Goal: Check status: Check status

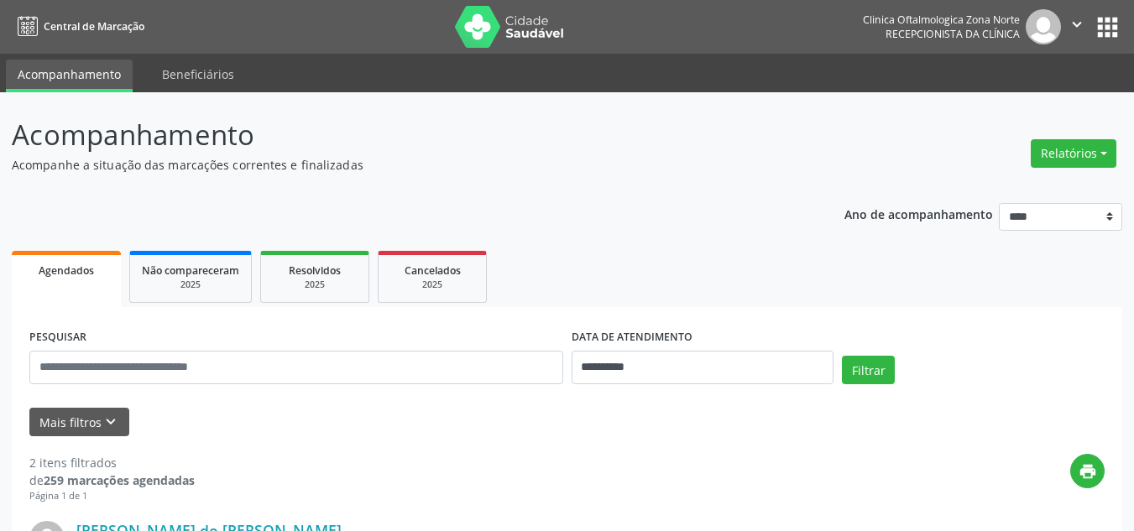
select select "*"
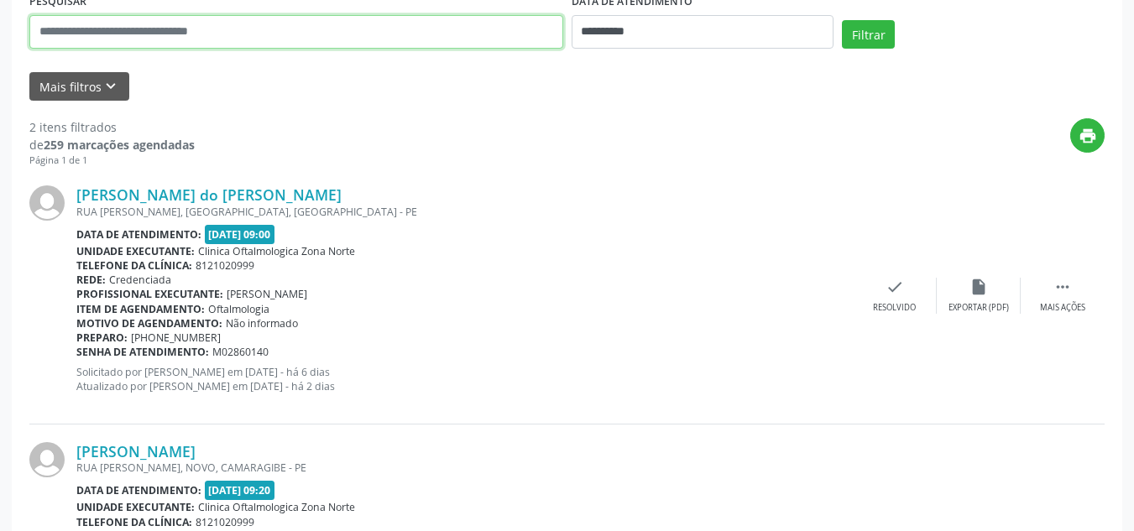
click at [303, 39] on input "text" at bounding box center [296, 32] width 534 height 34
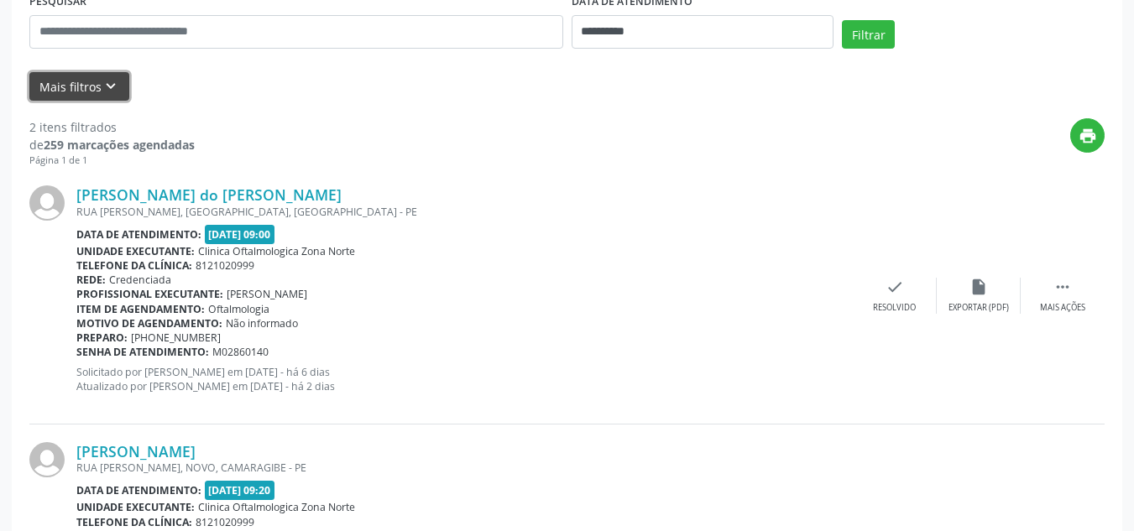
click at [116, 85] on icon "keyboard_arrow_down" at bounding box center [111, 86] width 18 height 18
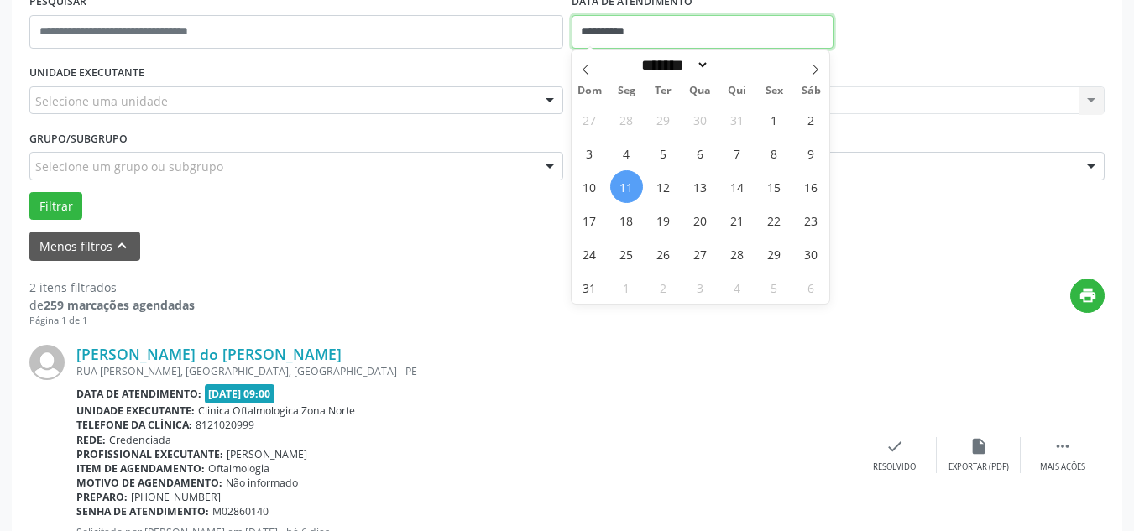
click at [608, 33] on input "**********" at bounding box center [703, 32] width 263 height 34
click at [628, 191] on span "11" at bounding box center [626, 186] width 33 height 33
type input "**********"
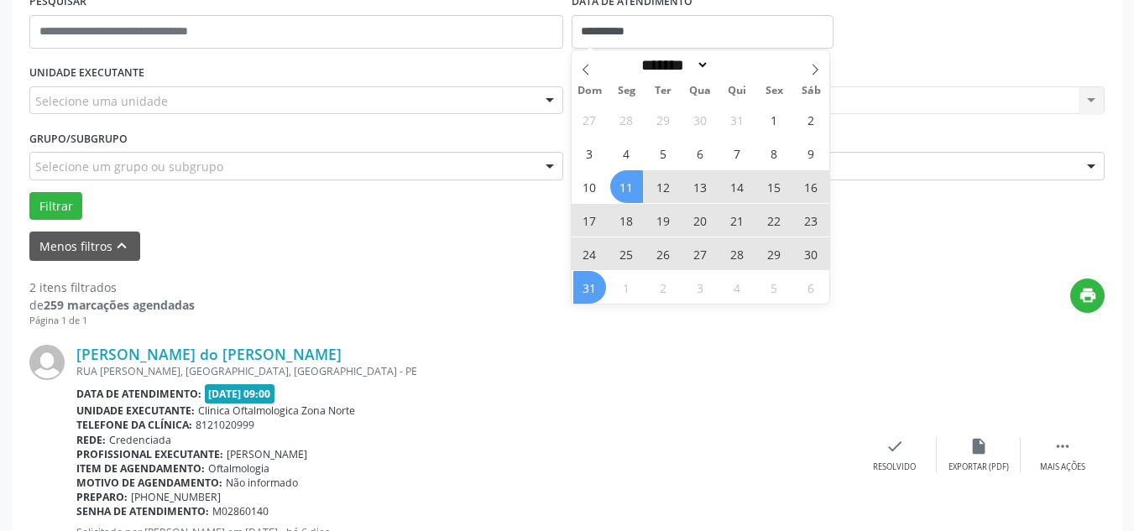
click at [598, 282] on span "31" at bounding box center [589, 287] width 33 height 33
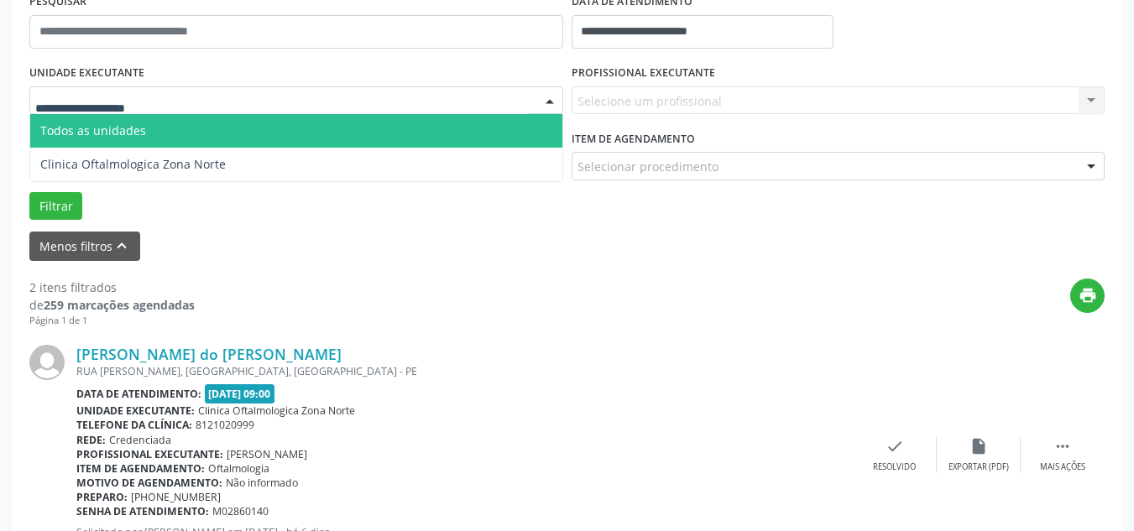
drag, startPoint x: 445, startPoint y: 91, endPoint x: 267, endPoint y: 97, distance: 178.1
click at [438, 93] on div at bounding box center [296, 100] width 534 height 29
drag, startPoint x: 144, startPoint y: 149, endPoint x: 599, endPoint y: 130, distance: 455.4
click at [531, 113] on div "Todos as unidades Clinica Oftalmologica Zona Norte Nenhum resultado encontrado …" at bounding box center [296, 100] width 534 height 29
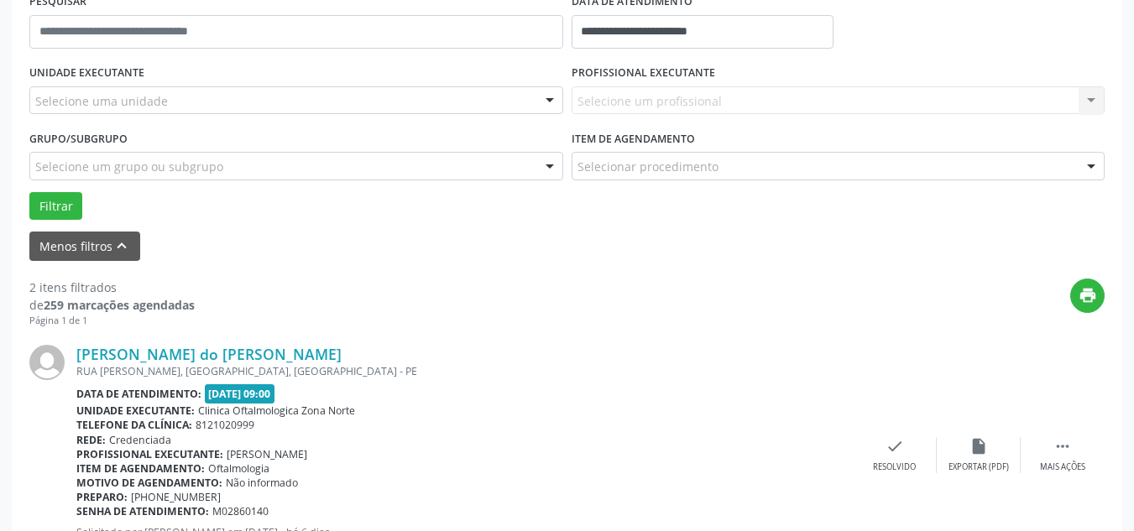
click at [824, 252] on div "Menos filtros keyboard_arrow_up" at bounding box center [567, 246] width 1084 height 29
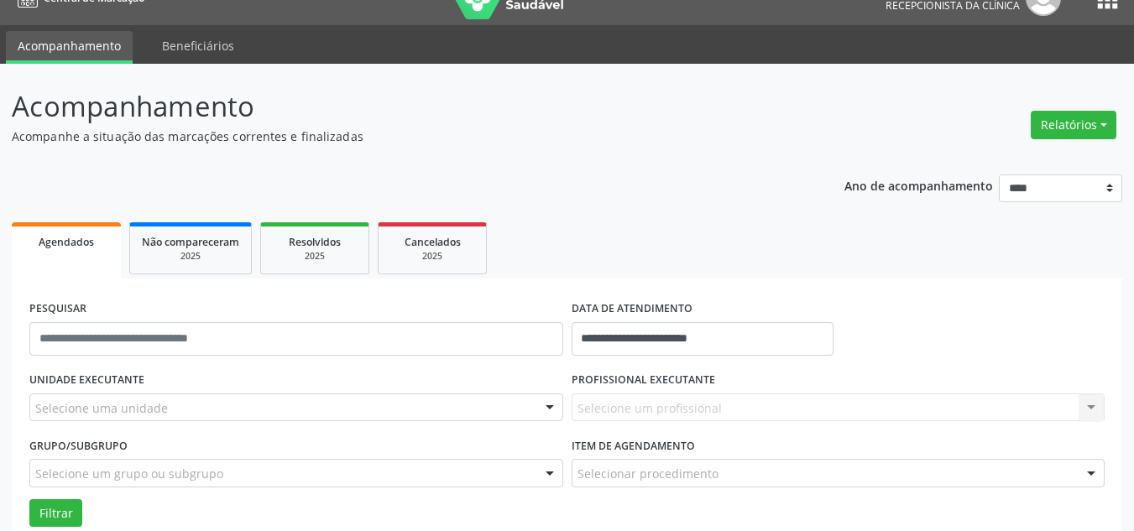
scroll to position [0, 0]
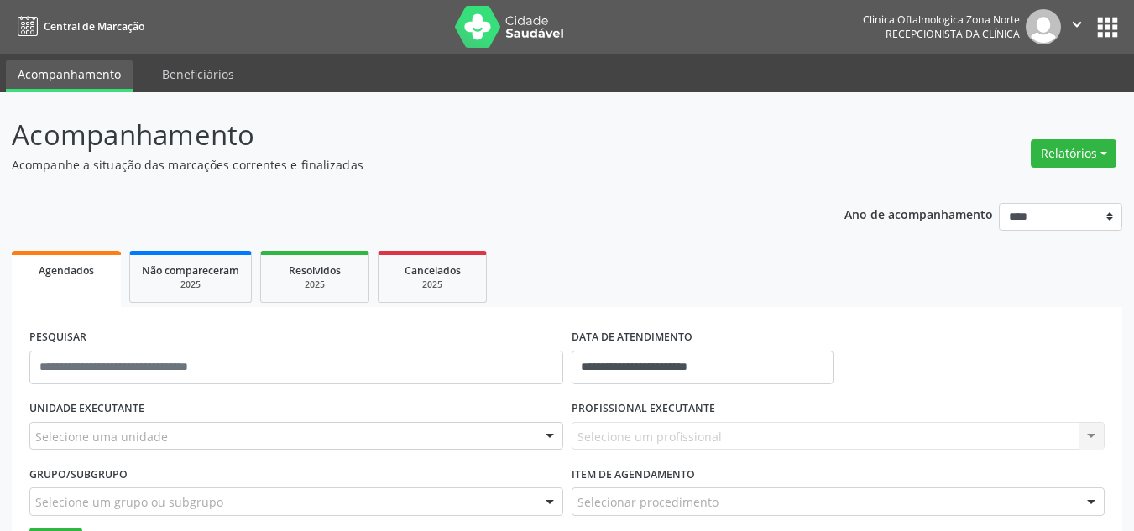
click at [1081, 29] on icon "" at bounding box center [1077, 24] width 18 height 18
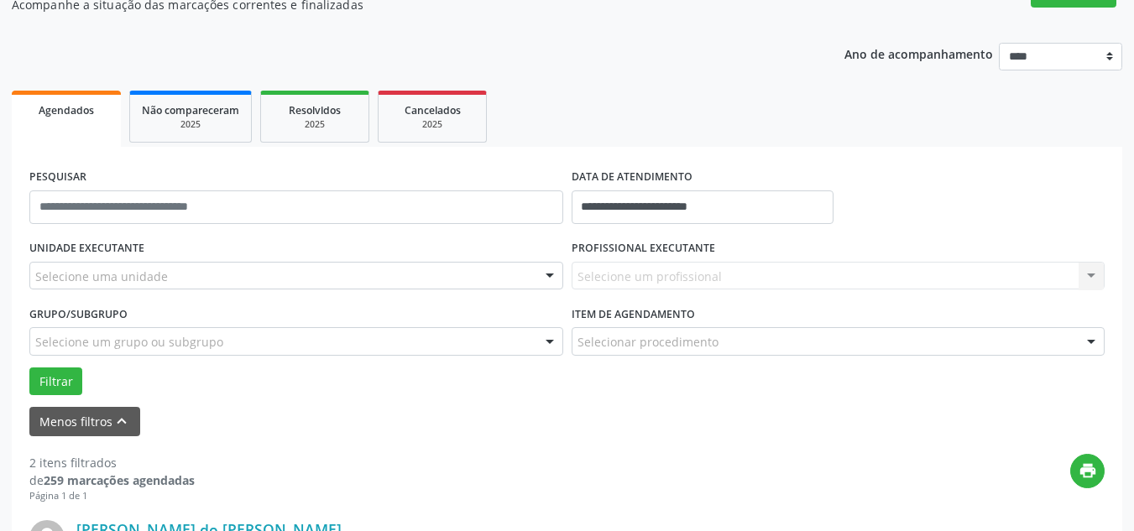
scroll to position [336, 0]
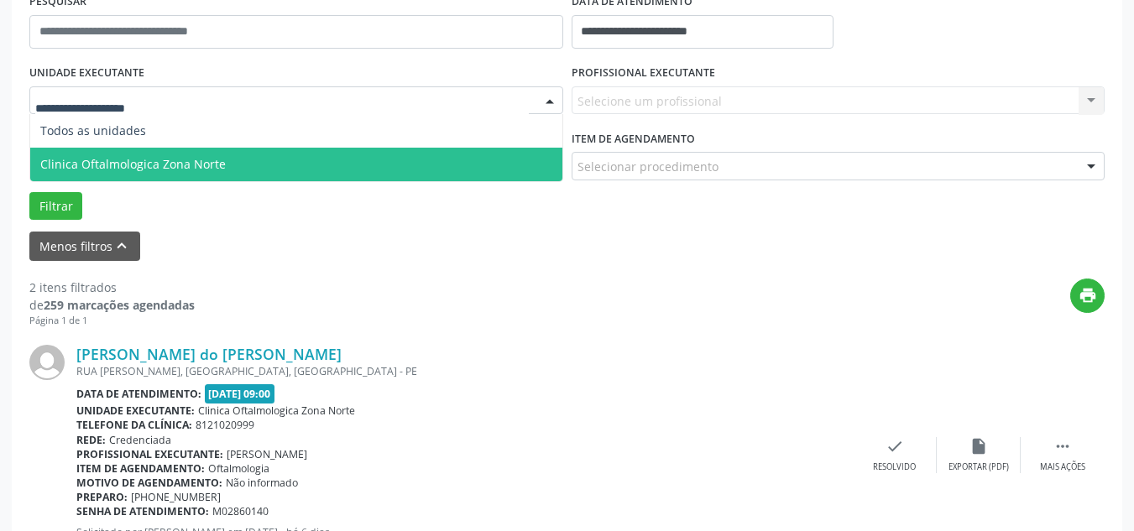
click at [102, 165] on span "Clinica Oftalmologica Zona Norte" at bounding box center [133, 164] width 186 height 16
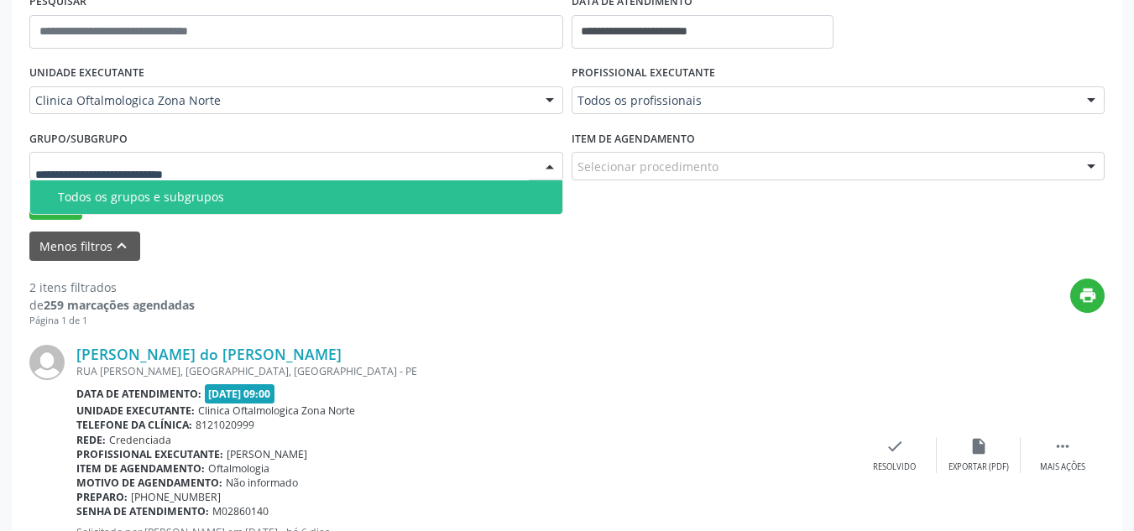
click at [101, 204] on div "Todos os grupos e subgrupos" at bounding box center [305, 197] width 494 height 13
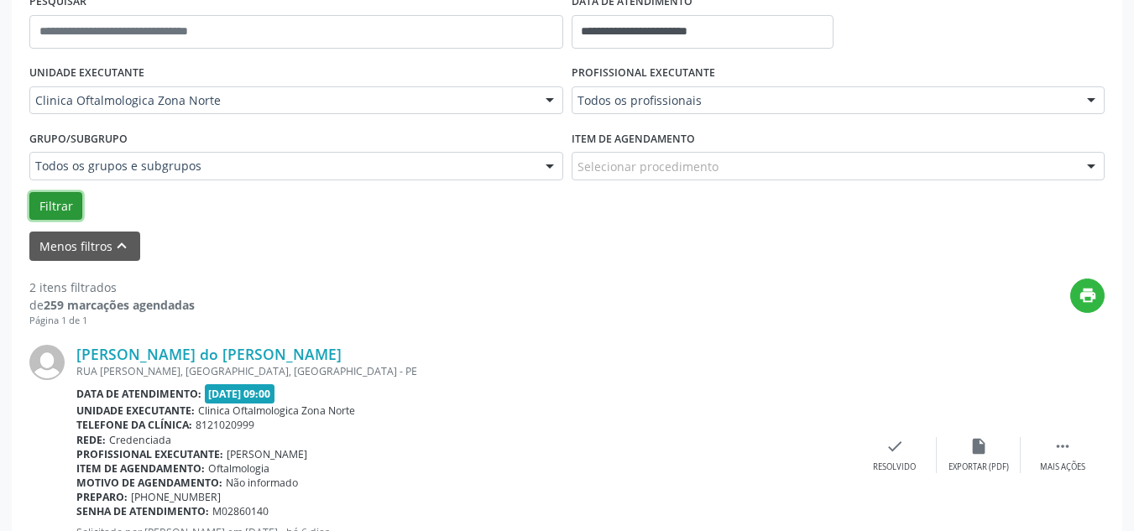
click at [71, 212] on button "Filtrar" at bounding box center [55, 206] width 53 height 29
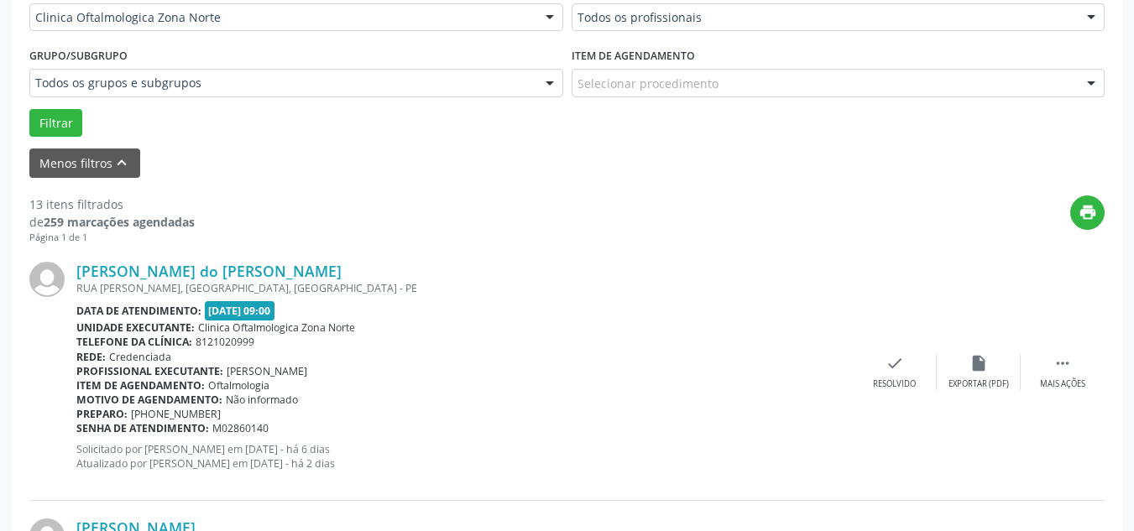
scroll to position [168, 0]
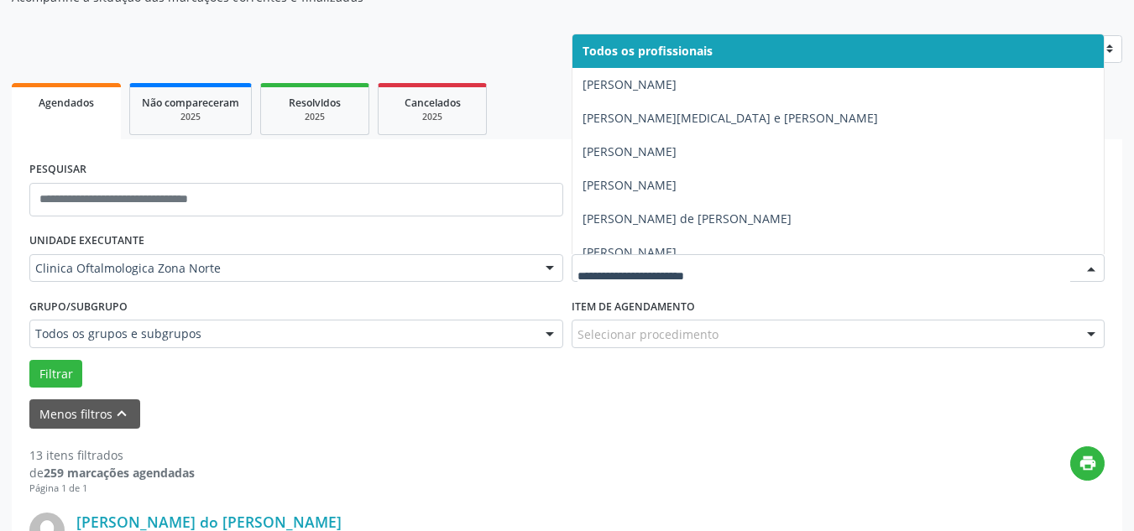
click at [606, 277] on div at bounding box center [839, 268] width 534 height 29
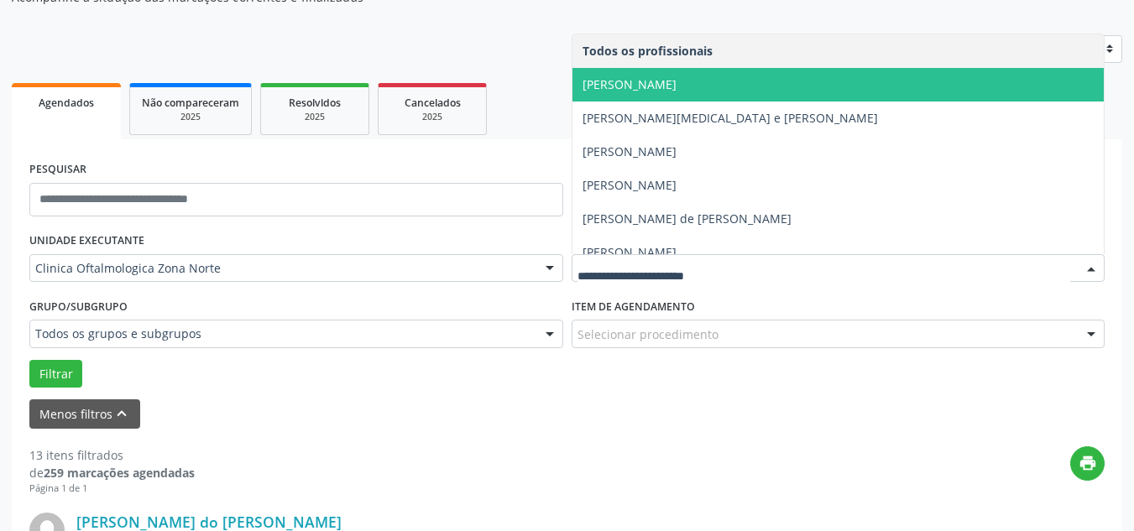
click at [672, 82] on span "[PERSON_NAME]" at bounding box center [630, 84] width 94 height 16
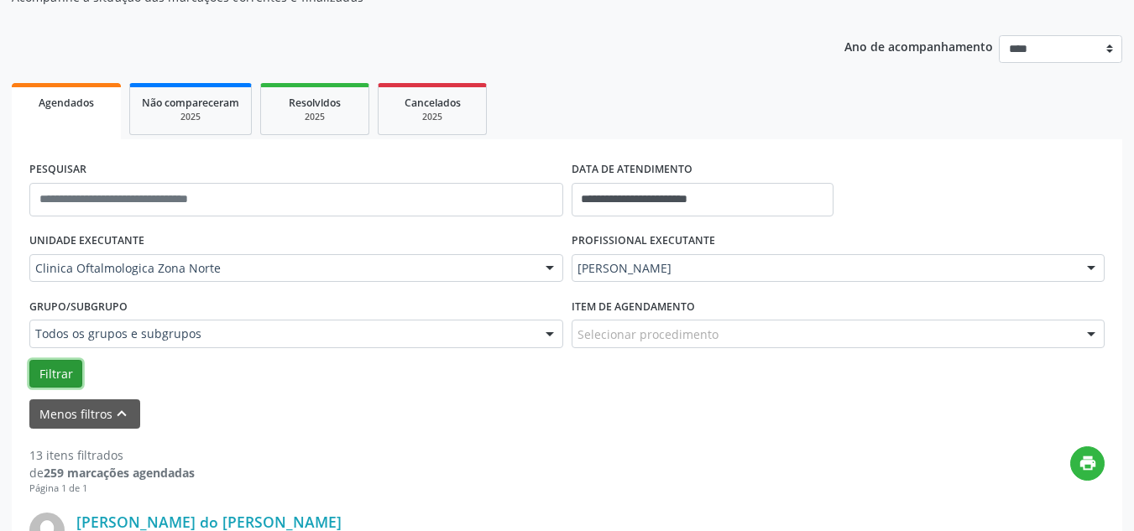
click at [65, 373] on button "Filtrar" at bounding box center [55, 374] width 53 height 29
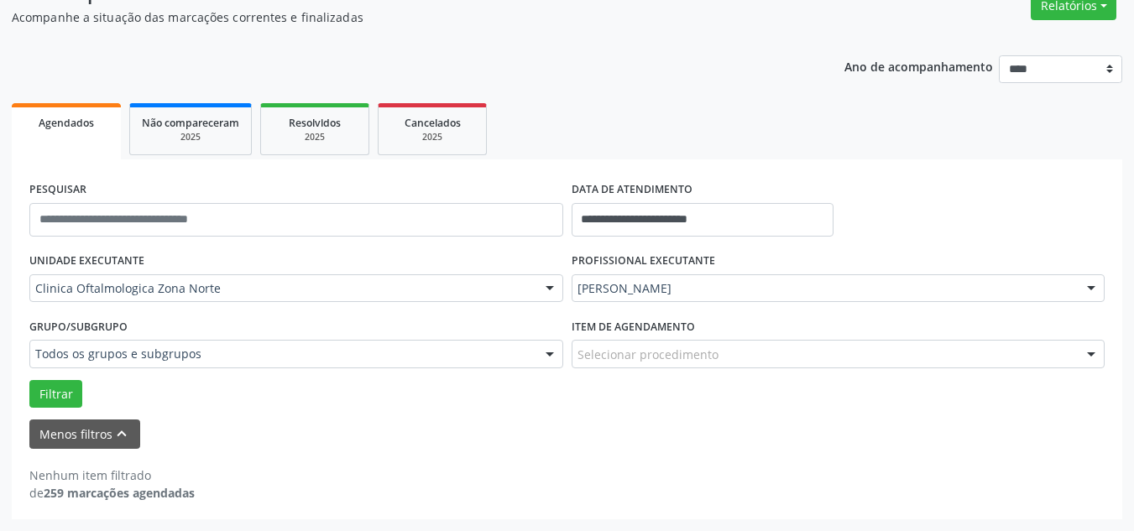
scroll to position [0, 0]
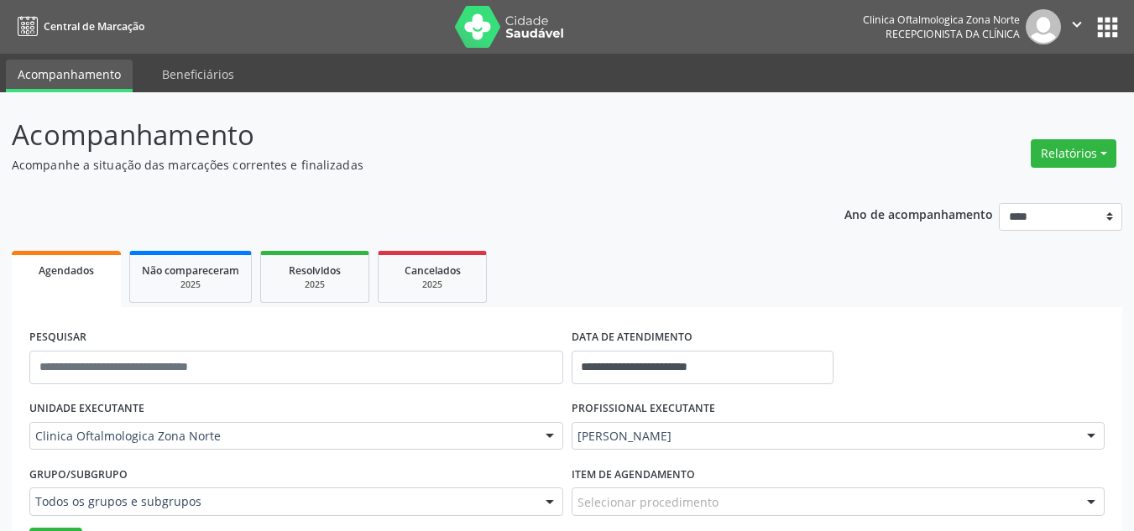
click at [1086, 22] on button "" at bounding box center [1077, 26] width 32 height 35
click at [1038, 102] on link "Sair" at bounding box center [1034, 103] width 116 height 24
